Goal: Obtain resource: Obtain resource

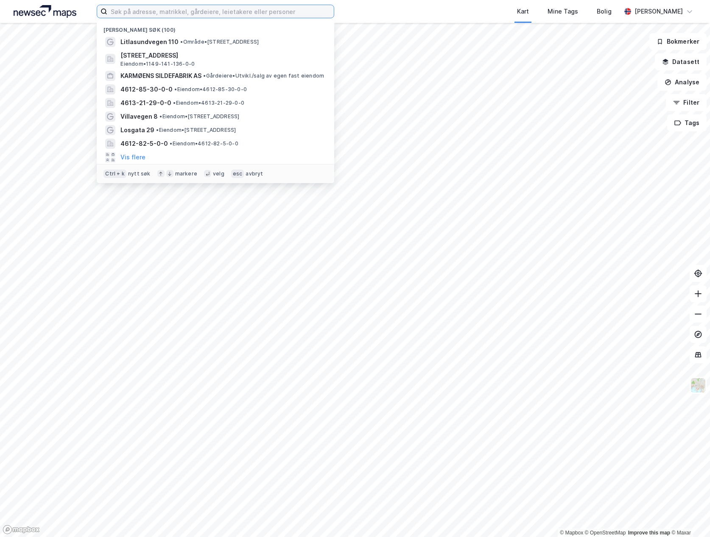
click at [322, 12] on input at bounding box center [220, 11] width 226 height 13
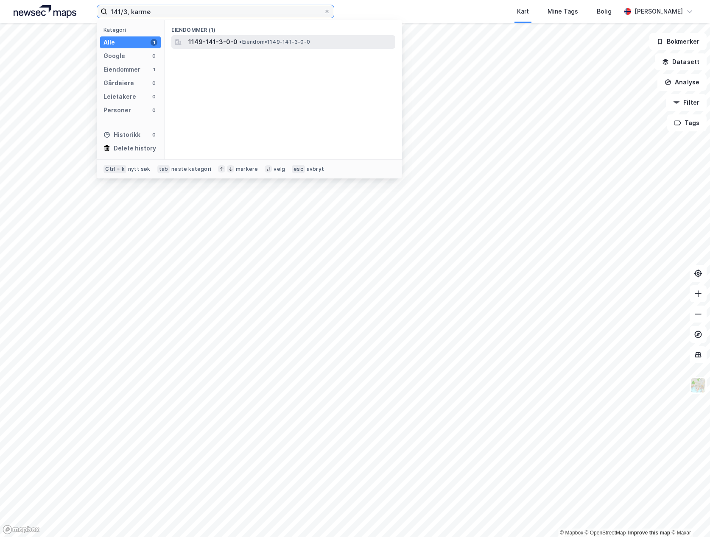
type input "141/3, karmø"
click at [235, 44] on div "1149-141-3-0-0 • Eiendom • 1149-141-3-0-0" at bounding box center [290, 42] width 205 height 10
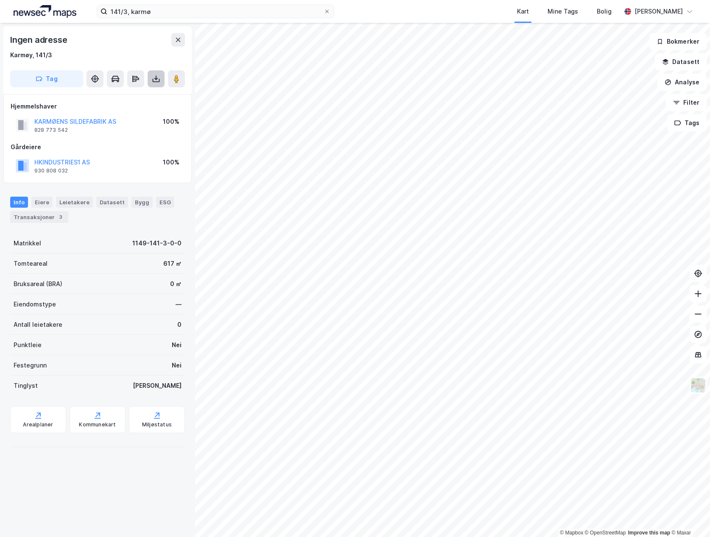
click at [154, 78] on icon at bounding box center [156, 79] width 8 height 8
click at [134, 109] on div "Last ned matrikkelrapport" at bounding box center [124, 109] width 70 height 7
click at [169, 121] on div "100%" at bounding box center [171, 122] width 17 height 10
copy div "0"
click at [172, 120] on div "100%" at bounding box center [171, 122] width 17 height 10
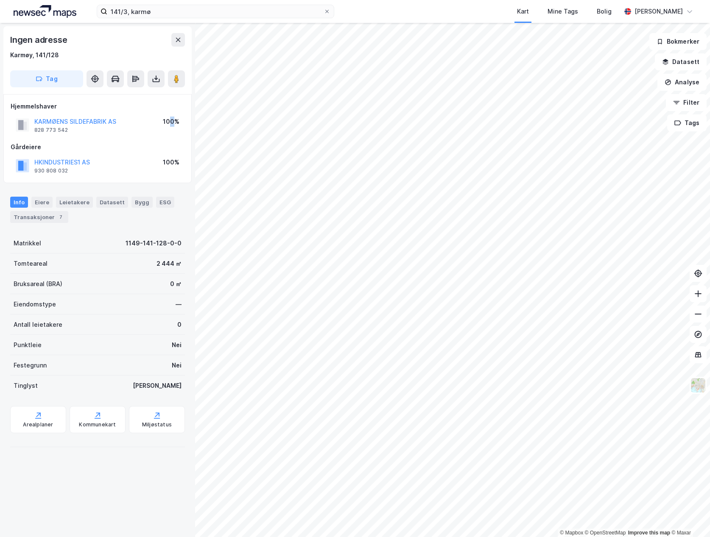
click at [173, 122] on div "100%" at bounding box center [171, 122] width 17 height 10
copy div "0"
click at [170, 121] on div "100%" at bounding box center [171, 122] width 17 height 10
copy div "0"
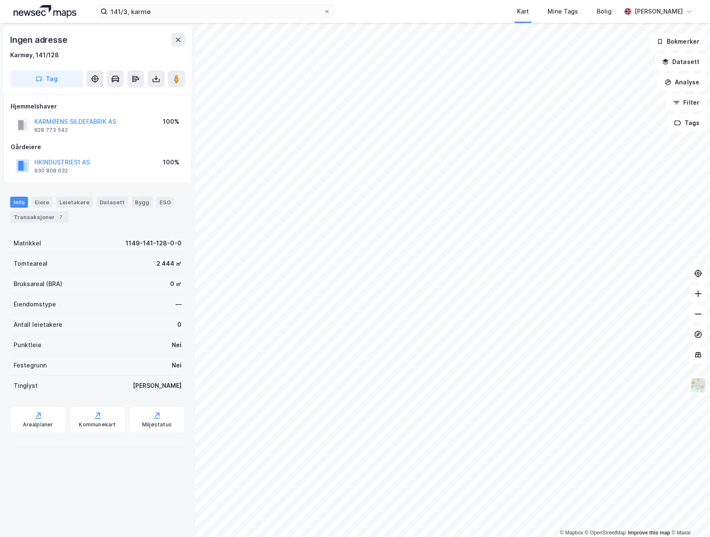
click at [173, 124] on div "100%" at bounding box center [171, 122] width 17 height 10
click at [173, 123] on div "100%" at bounding box center [171, 122] width 17 height 10
copy div "0"
click at [174, 121] on div "100%" at bounding box center [171, 122] width 17 height 10
click at [170, 123] on div "100%" at bounding box center [171, 122] width 17 height 10
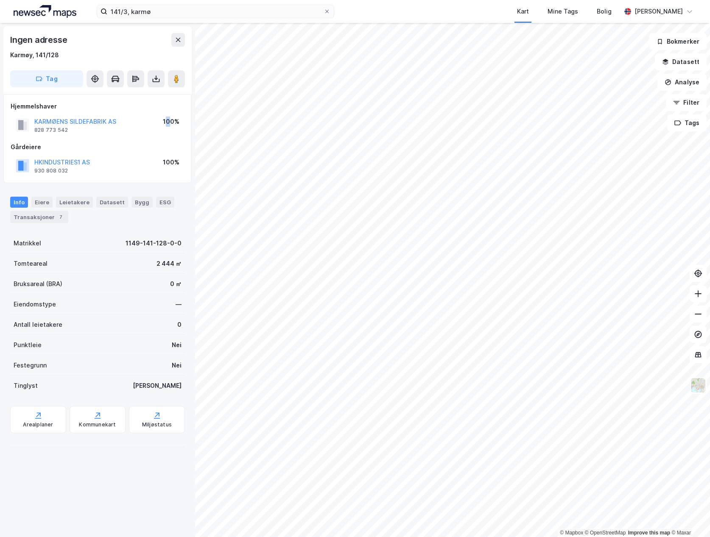
copy div "0"
click at [173, 120] on div "100%" at bounding box center [171, 122] width 17 height 10
